Goal: Task Accomplishment & Management: Complete application form

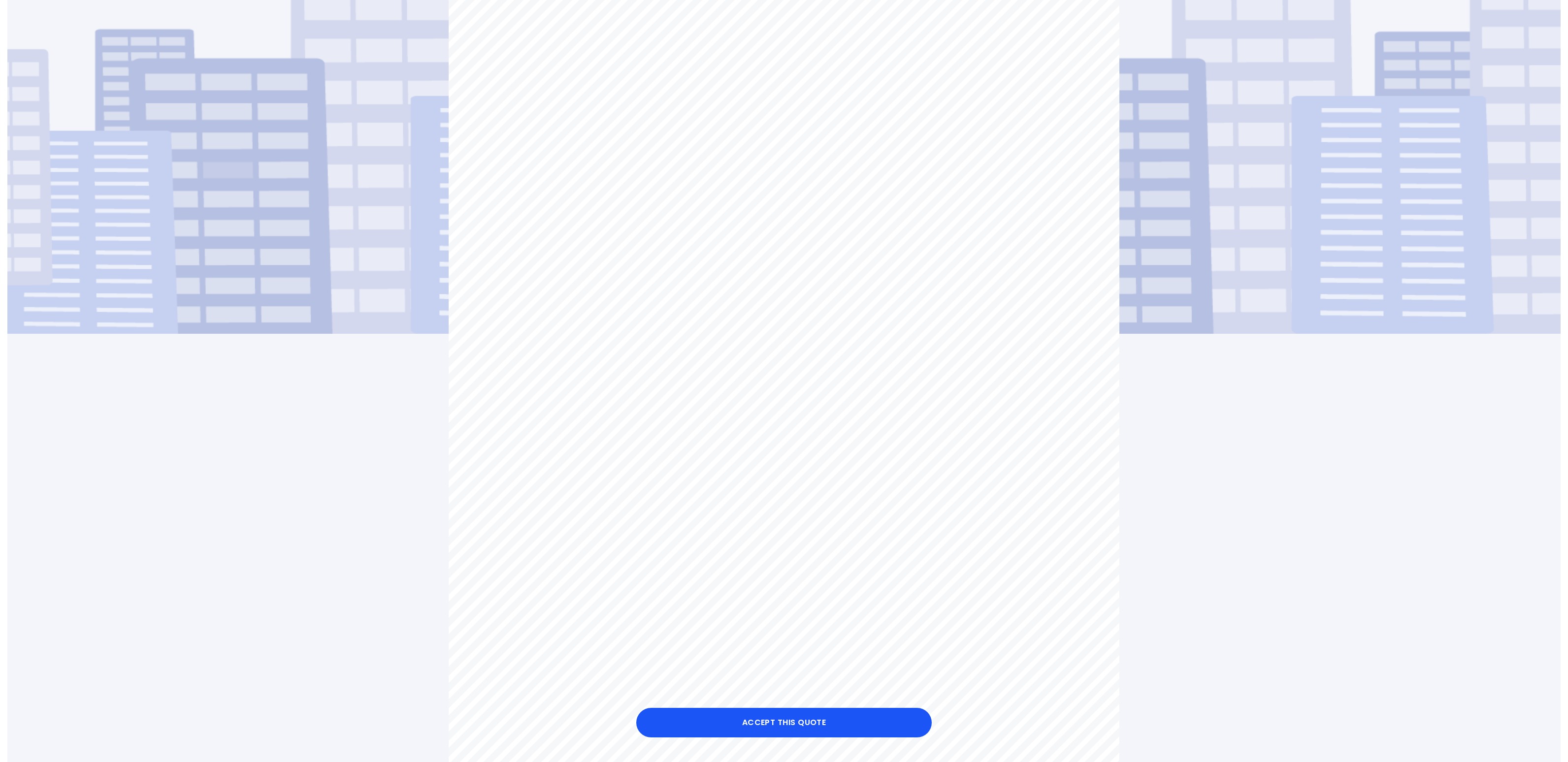
scroll to position [295, 0]
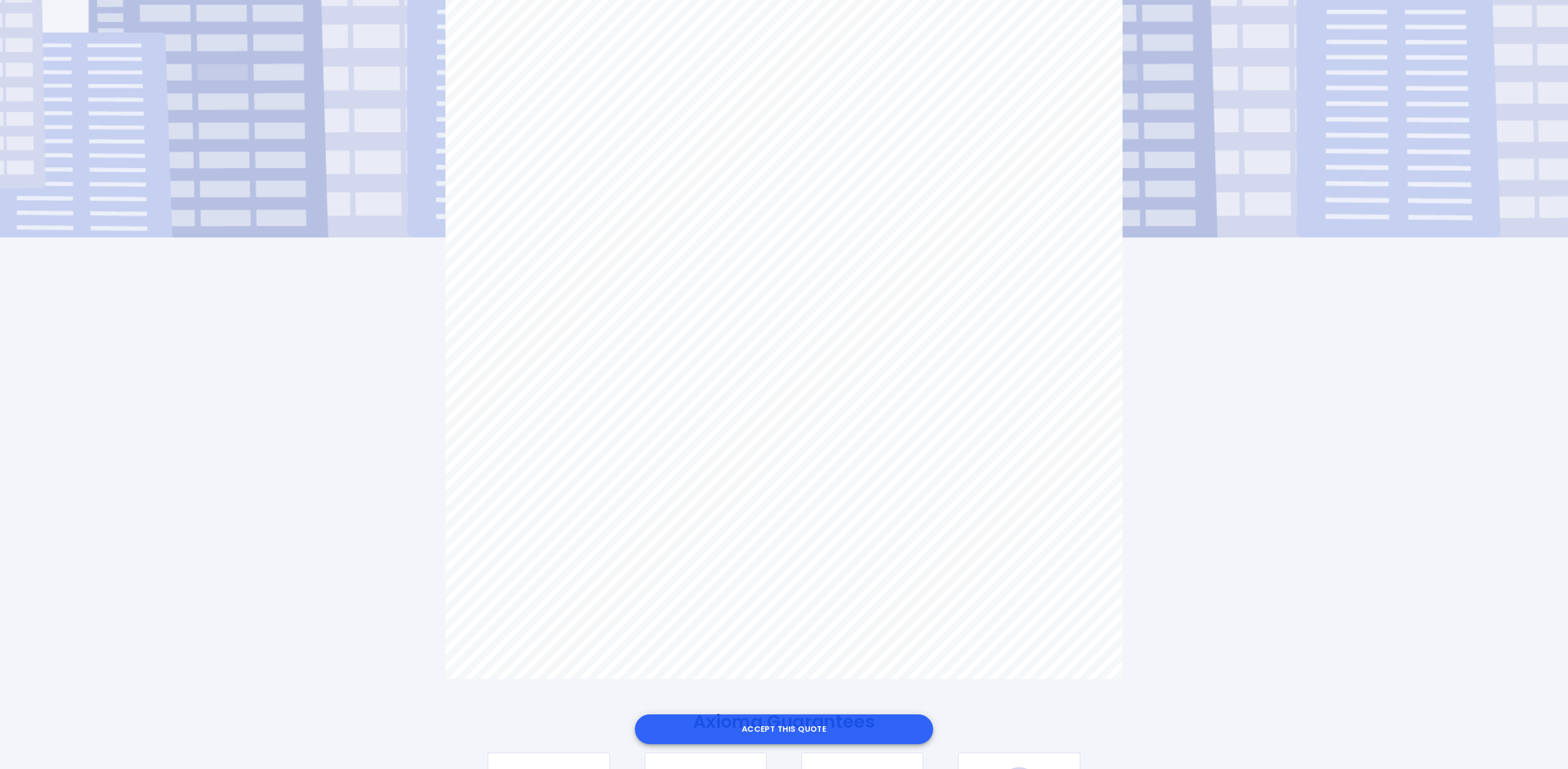
click at [856, 730] on button "Accept this Quote" at bounding box center [783, 729] width 298 height 30
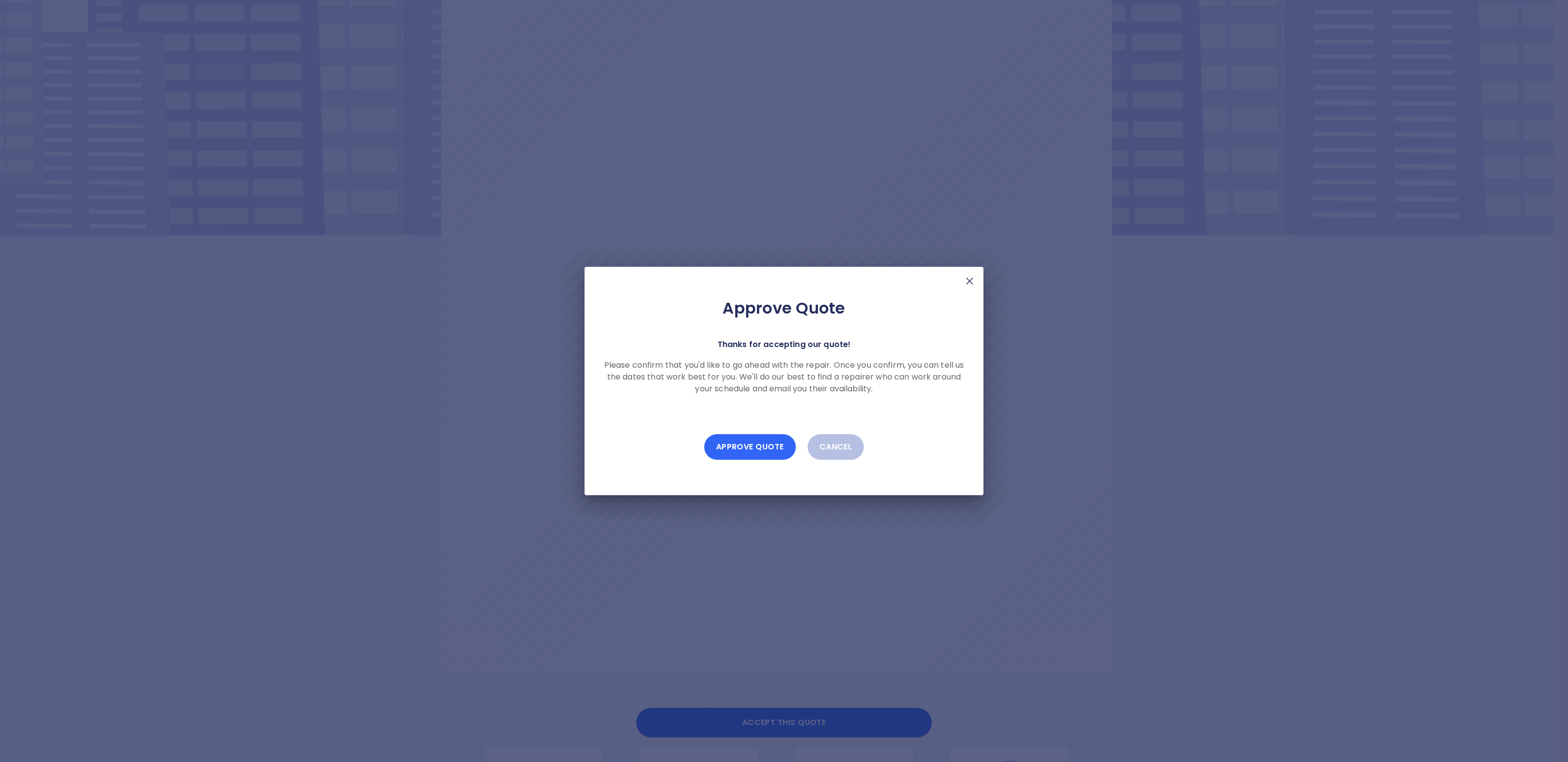
click at [741, 446] on button "Approve Quote" at bounding box center [750, 447] width 91 height 26
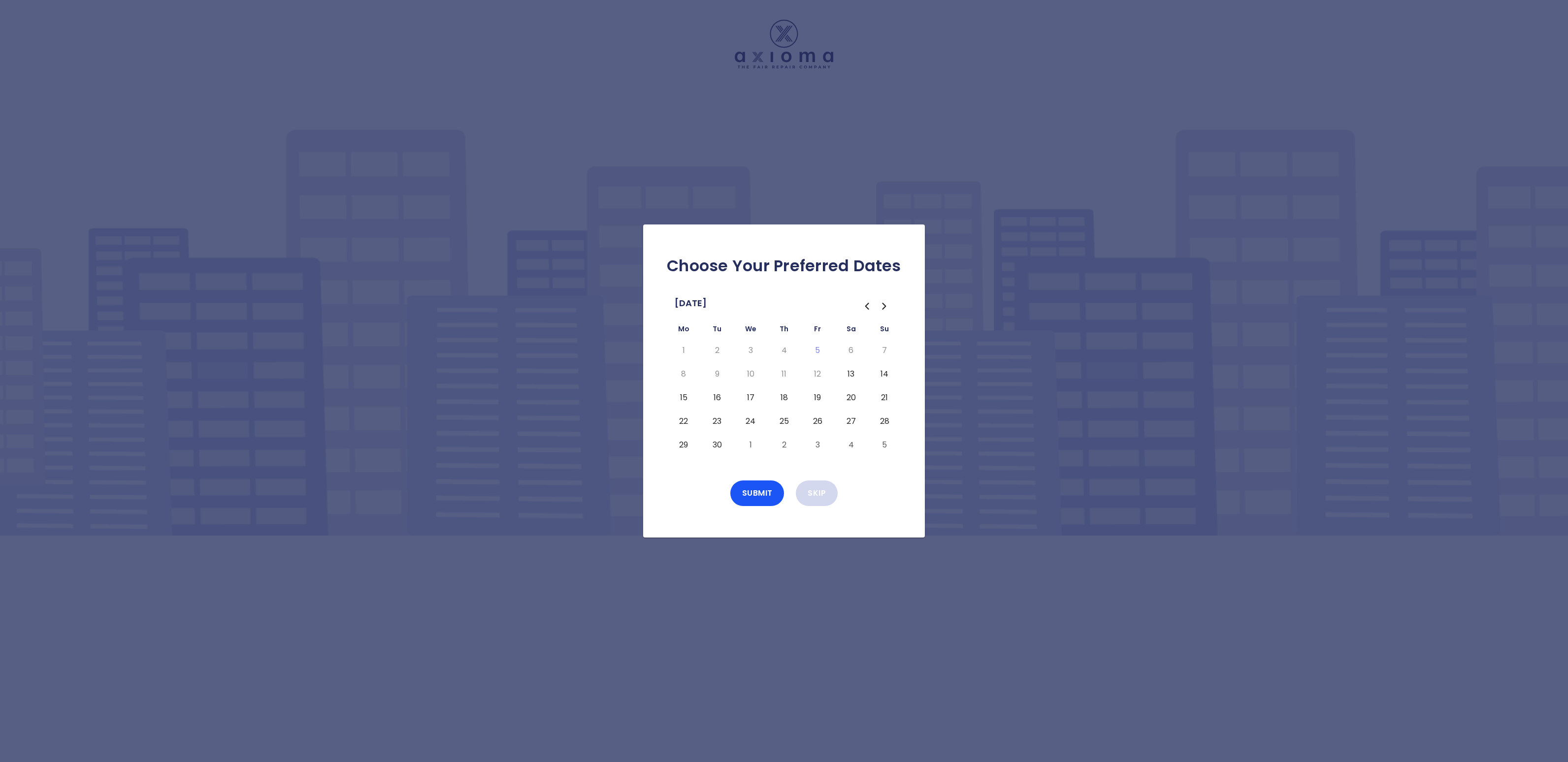
click at [822, 499] on button "Skip" at bounding box center [816, 494] width 42 height 26
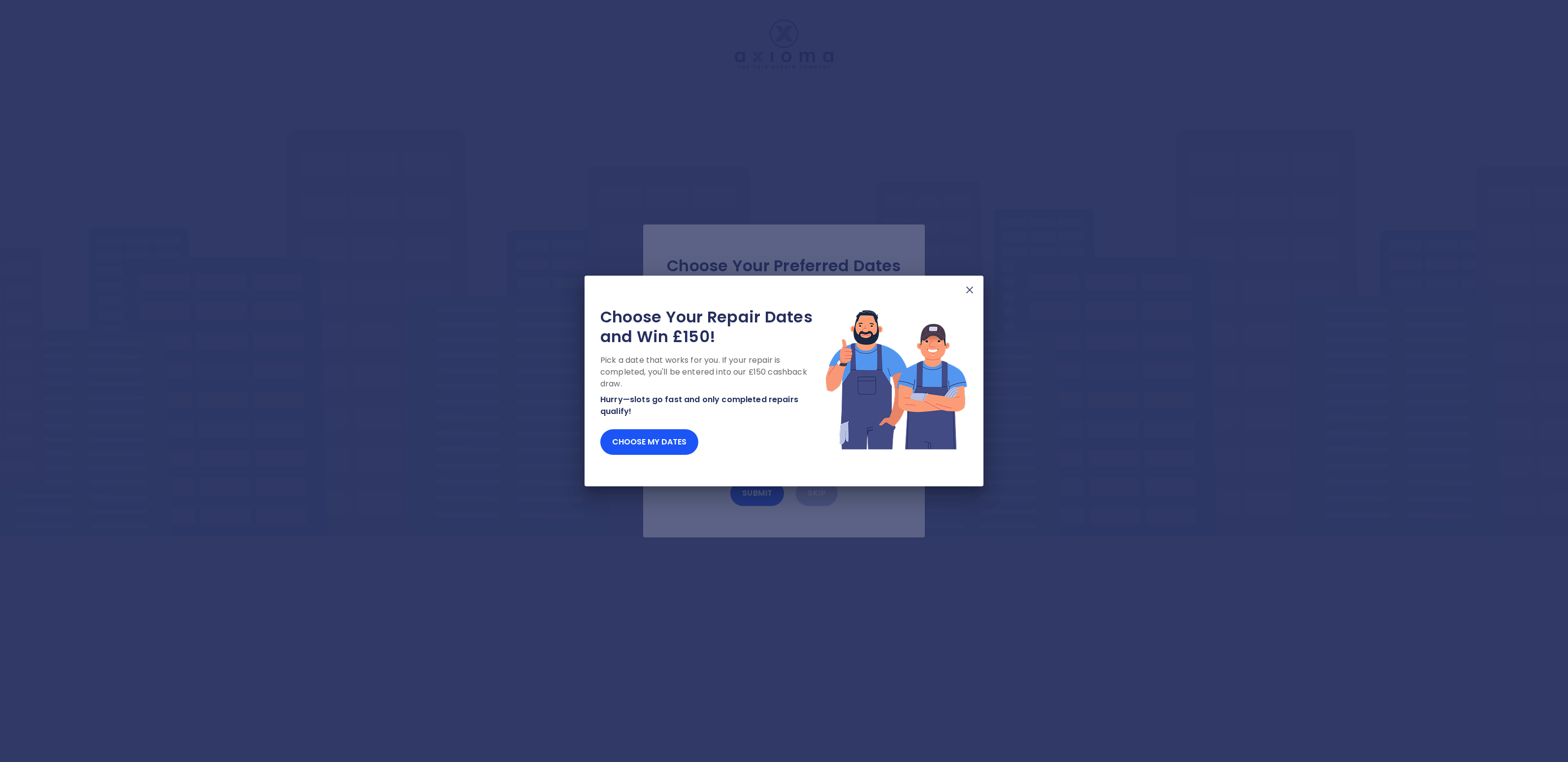
click at [968, 293] on img at bounding box center [969, 290] width 12 height 12
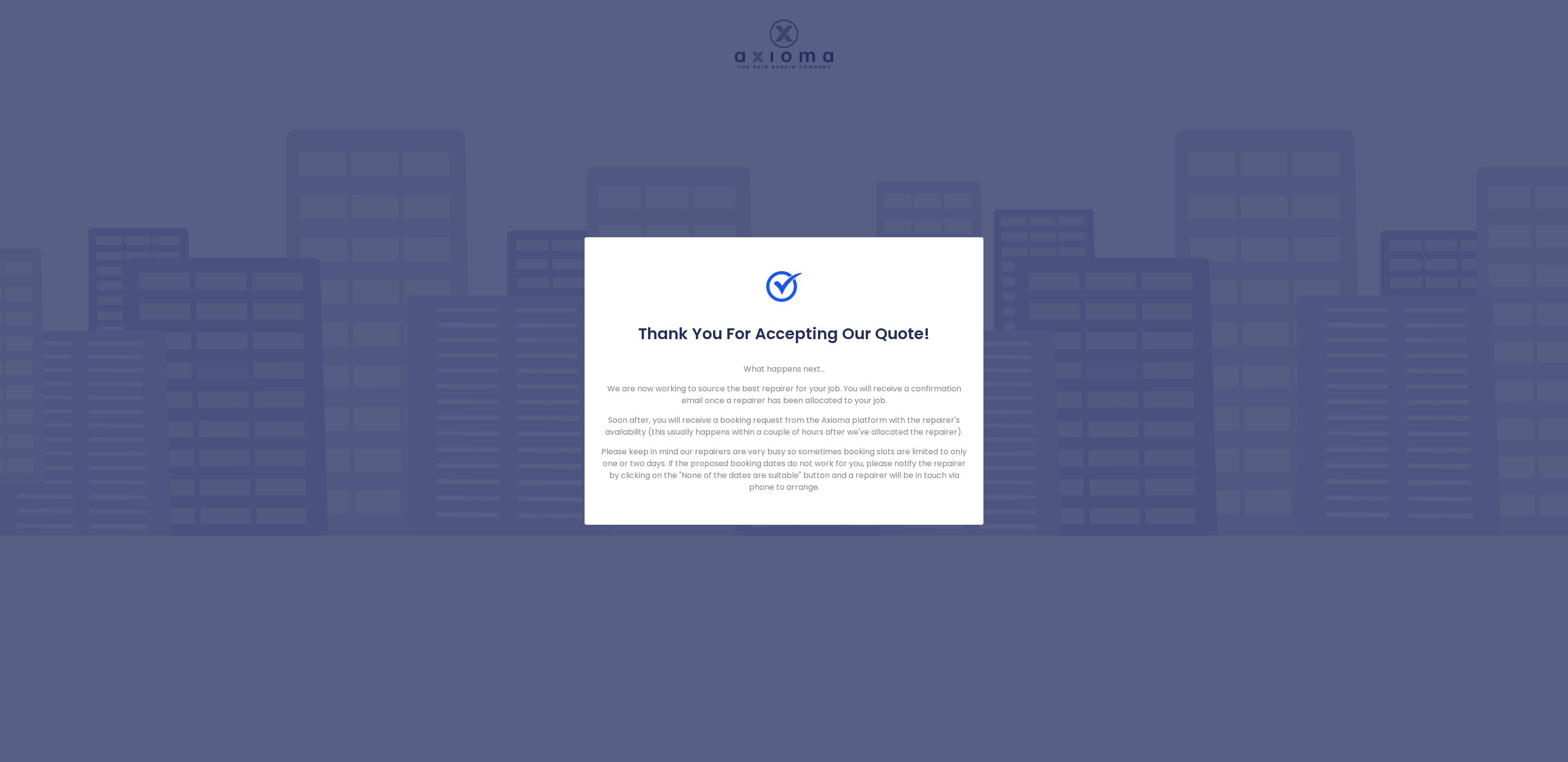
drag, startPoint x: 1334, startPoint y: 134, endPoint x: 1339, endPoint y: 84, distance: 50.2
click at [1334, 130] on div "Thank You For Accepting Our Quote! What happens next... We are now working to s…" at bounding box center [784, 381] width 1568 height 762
